Goal: Task Accomplishment & Management: Complete application form

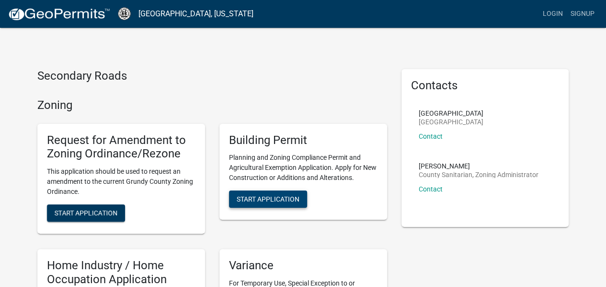
click at [250, 199] on span "Start Application" at bounding box center [268, 199] width 63 height 8
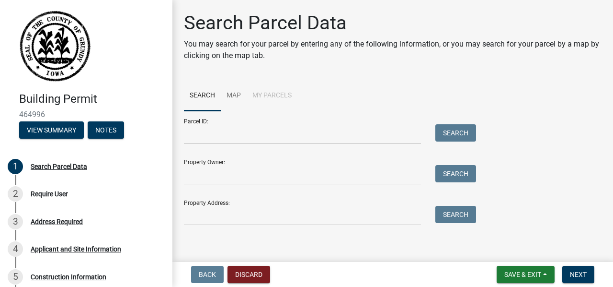
scroll to position [5, 0]
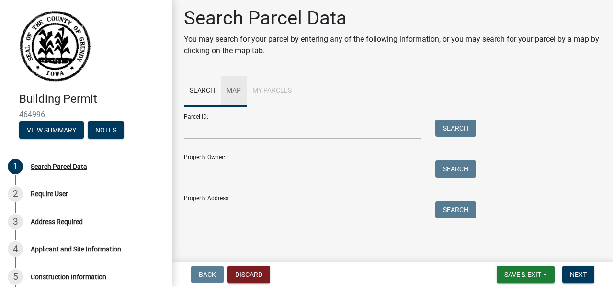
click at [232, 89] on link "Map" at bounding box center [234, 91] width 26 height 31
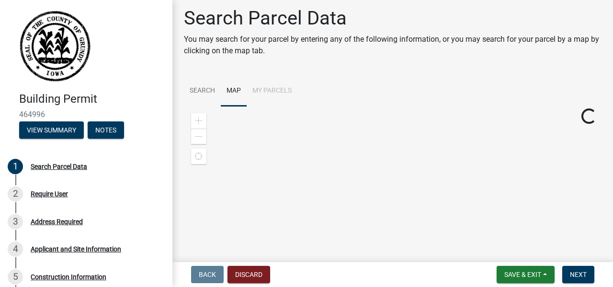
click at [268, 94] on li "My Parcels" at bounding box center [272, 91] width 51 height 31
click at [273, 91] on li "My Parcels" at bounding box center [272, 91] width 51 height 31
click at [201, 156] on span "Find my location" at bounding box center [199, 156] width 8 height 8
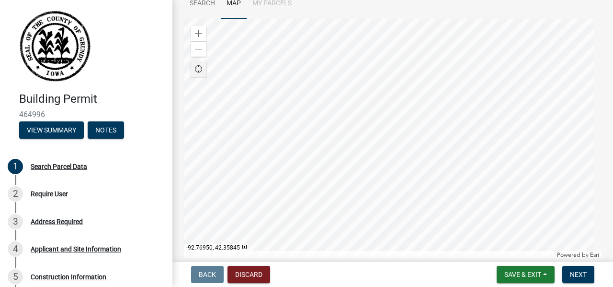
scroll to position [94, 0]
click at [411, 143] on div at bounding box center [393, 137] width 418 height 240
click at [378, 115] on div at bounding box center [393, 137] width 418 height 240
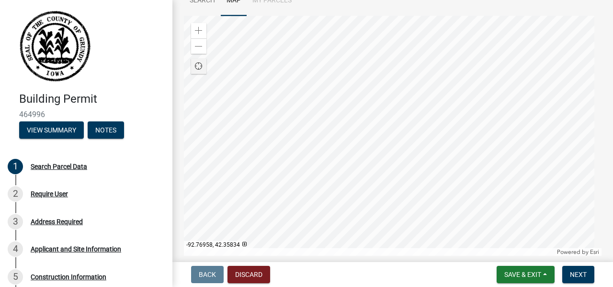
click at [403, 186] on div at bounding box center [393, 136] width 418 height 240
click at [200, 44] on span at bounding box center [199, 47] width 8 height 8
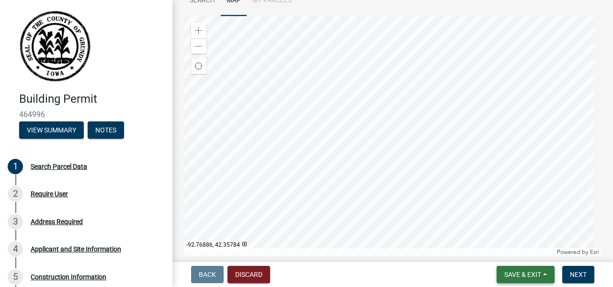
click at [511, 275] on span "Save & Exit" at bounding box center [523, 274] width 37 height 8
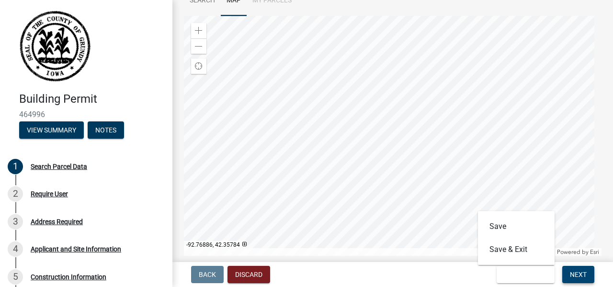
click at [588, 272] on button "Next" at bounding box center [578, 273] width 32 height 17
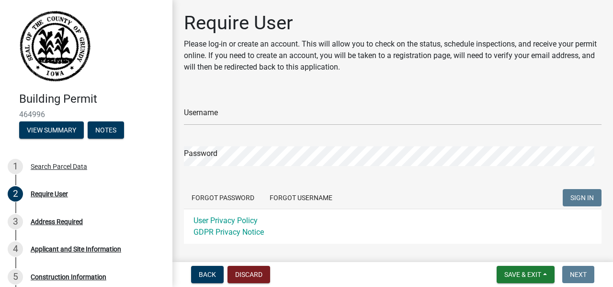
scroll to position [51, 0]
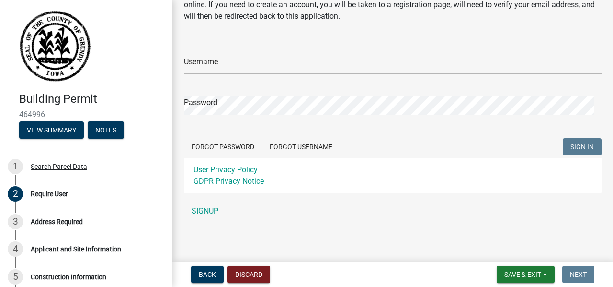
click at [572, 285] on nav "Back Discard Save & Exit Save Save & Exit Next" at bounding box center [392, 274] width 441 height 25
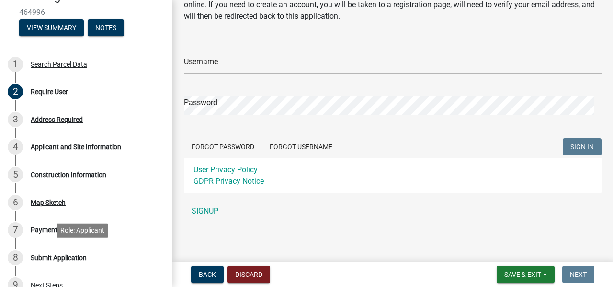
scroll to position [103, 0]
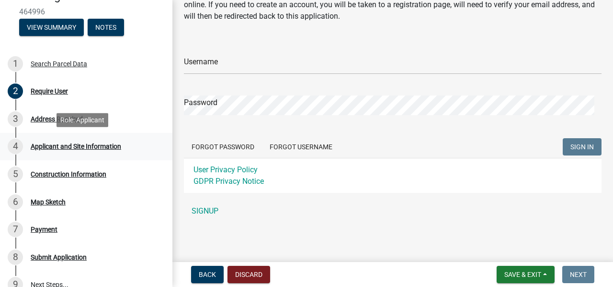
click at [80, 143] on div "Applicant and Site Information" at bounding box center [76, 146] width 91 height 7
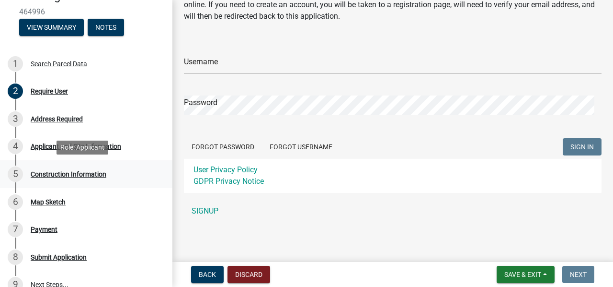
click at [68, 174] on div "Construction Information" at bounding box center [69, 174] width 76 height 7
click at [60, 202] on div "Map Sketch" at bounding box center [48, 201] width 35 height 7
drag, startPoint x: 60, startPoint y: 202, endPoint x: 87, endPoint y: 203, distance: 26.8
click at [87, 203] on div "6 Map Sketch" at bounding box center [82, 201] width 149 height 15
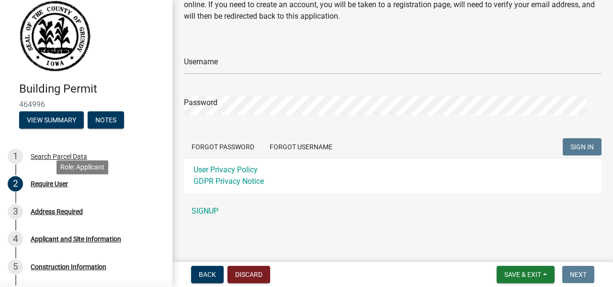
scroll to position [0, 0]
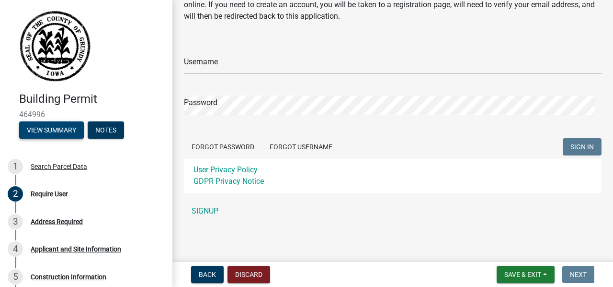
click at [64, 124] on button "View Summary" at bounding box center [51, 129] width 65 height 17
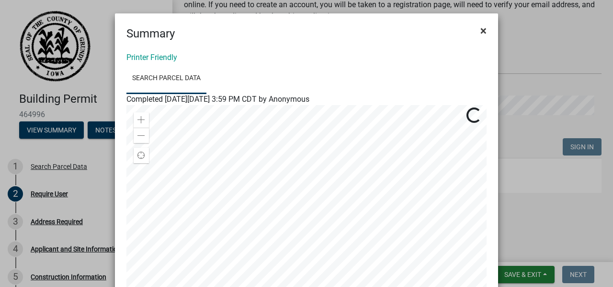
click at [481, 25] on span "×" at bounding box center [484, 30] width 6 height 13
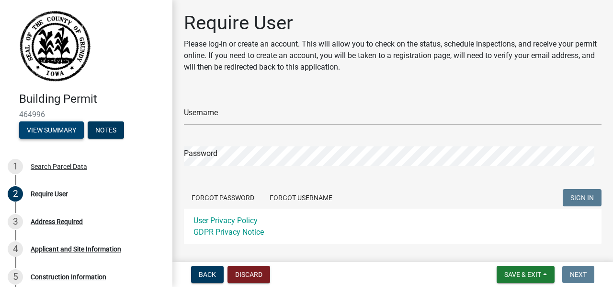
scroll to position [0, 0]
